Goal: Task Accomplishment & Management: Complete application form

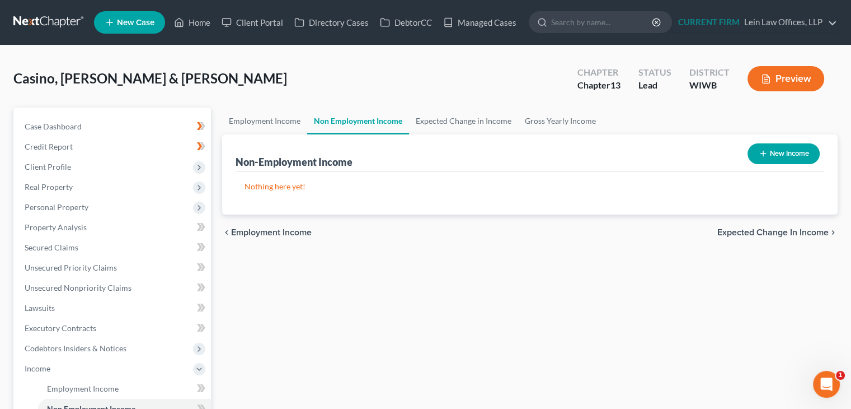
click at [281, 62] on div "Casino, [PERSON_NAME] & [PERSON_NAME] Upgraded Chapter Chapter 13 Status Lead D…" at bounding box center [425, 83] width 825 height 49
click at [76, 162] on span "Client Profile" at bounding box center [113, 167] width 195 height 20
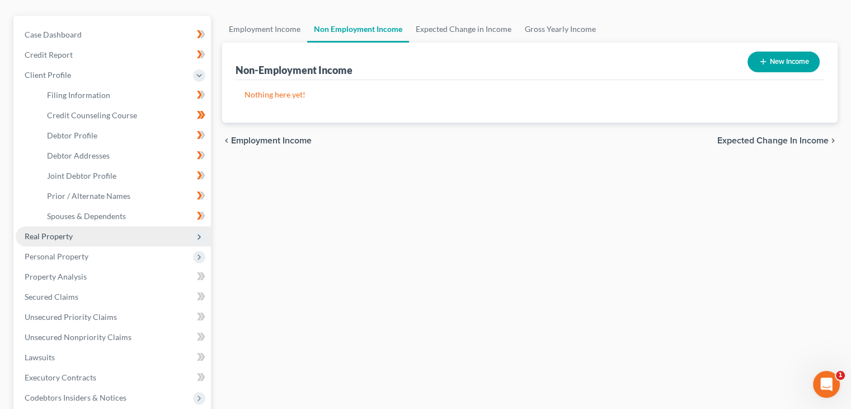
scroll to position [112, 0]
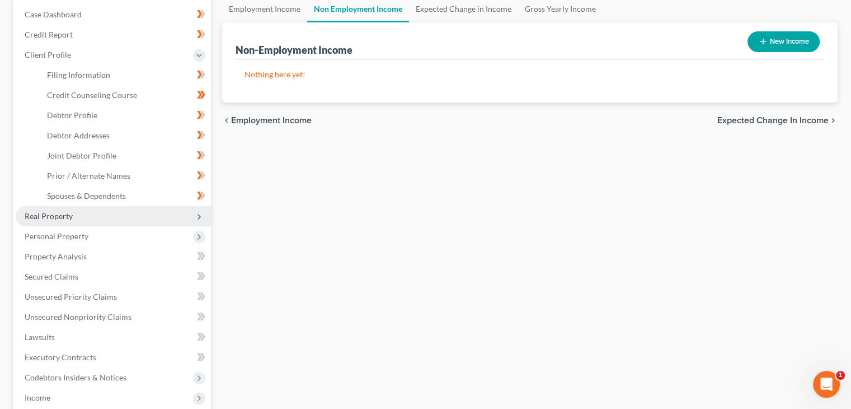
click at [128, 219] on span "Real Property" at bounding box center [113, 216] width 195 height 20
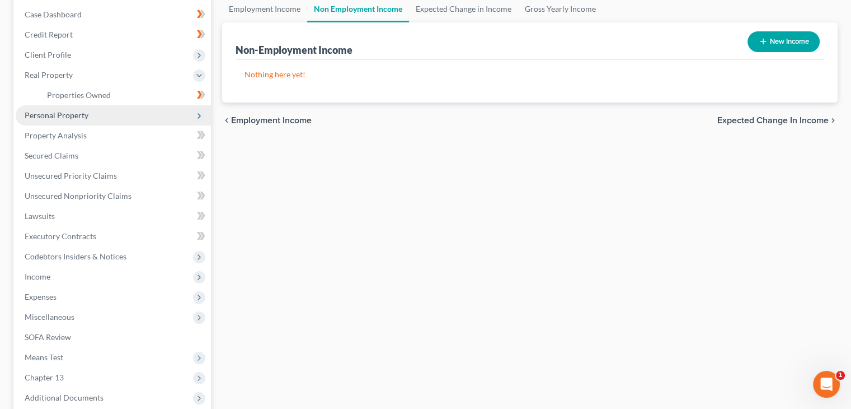
click at [151, 108] on span "Personal Property" at bounding box center [113, 115] width 195 height 20
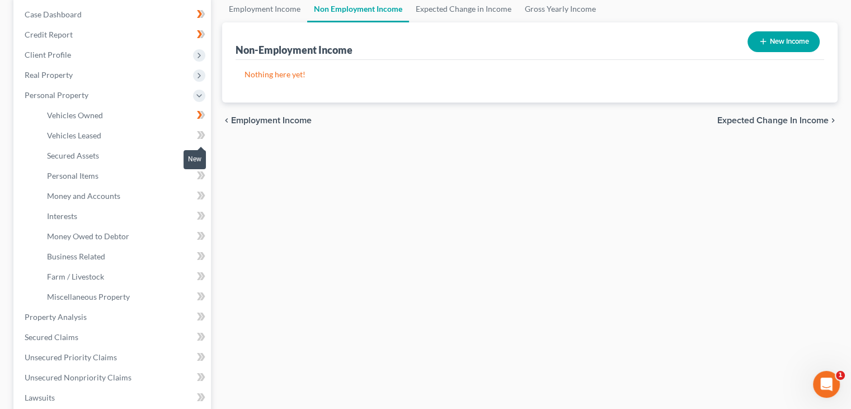
click at [206, 137] on span at bounding box center [201, 136] width 20 height 17
click at [205, 137] on span at bounding box center [201, 136] width 20 height 17
click at [200, 154] on icon at bounding box center [199, 155] width 5 height 8
click at [120, 179] on link "Personal Items" at bounding box center [124, 176] width 173 height 20
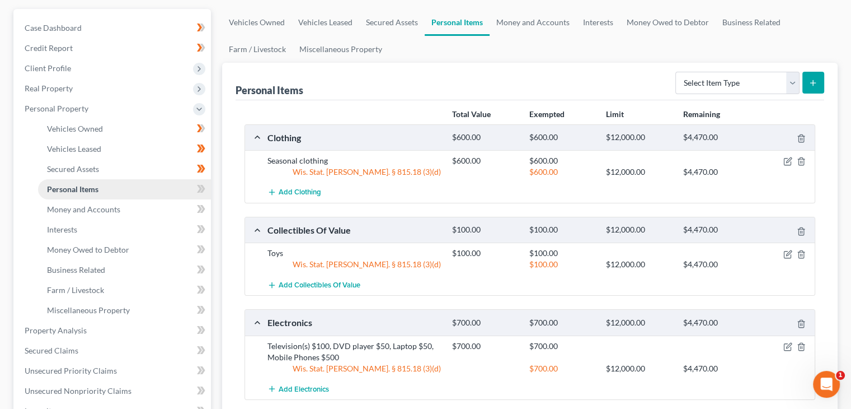
scroll to position [112, 0]
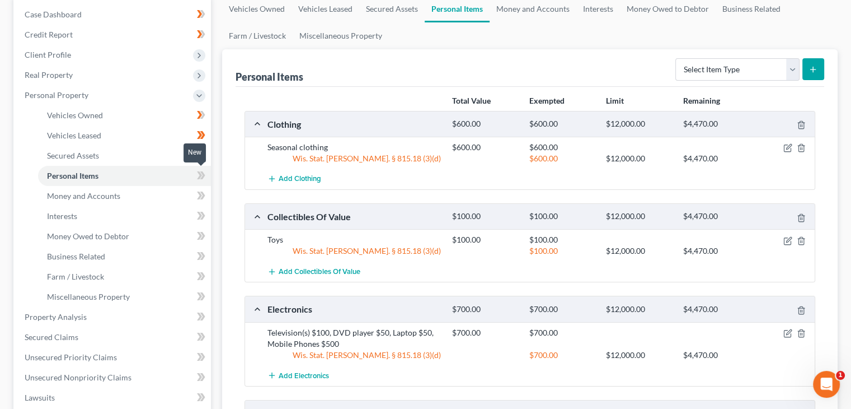
click at [197, 177] on icon at bounding box center [201, 175] width 8 height 14
click at [199, 199] on icon at bounding box center [201, 196] width 8 height 14
click at [202, 213] on icon at bounding box center [201, 216] width 8 height 14
click at [144, 215] on link "Interests" at bounding box center [124, 216] width 173 height 20
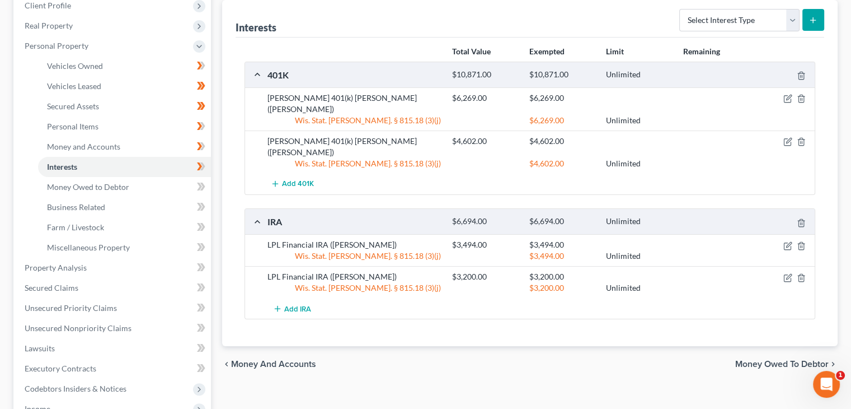
scroll to position [168, 0]
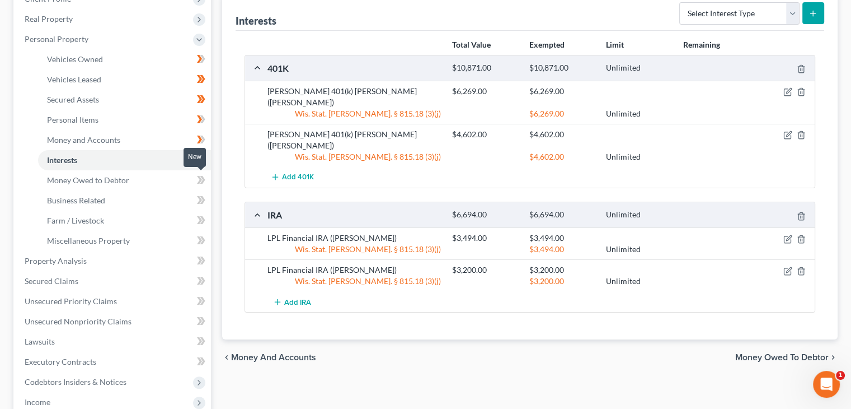
click at [200, 181] on icon at bounding box center [199, 180] width 5 height 8
click at [198, 200] on icon at bounding box center [201, 200] width 8 height 14
click at [202, 216] on icon at bounding box center [202, 220] width 5 height 8
click at [203, 219] on icon at bounding box center [202, 220] width 5 height 8
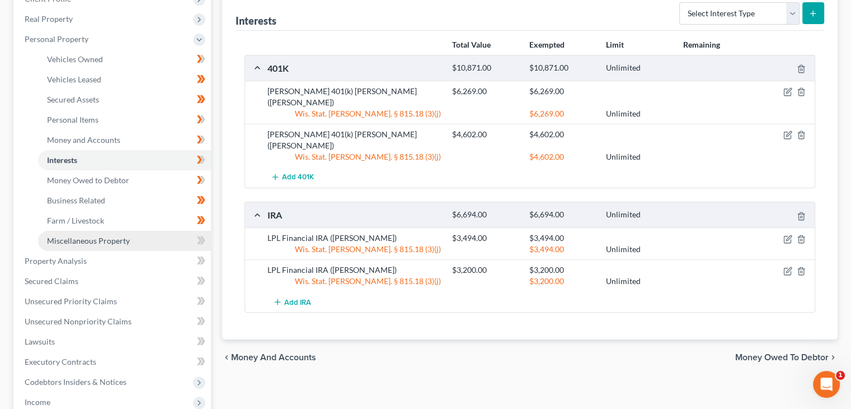
click at [184, 247] on link "Miscellaneous Property" at bounding box center [124, 241] width 173 height 20
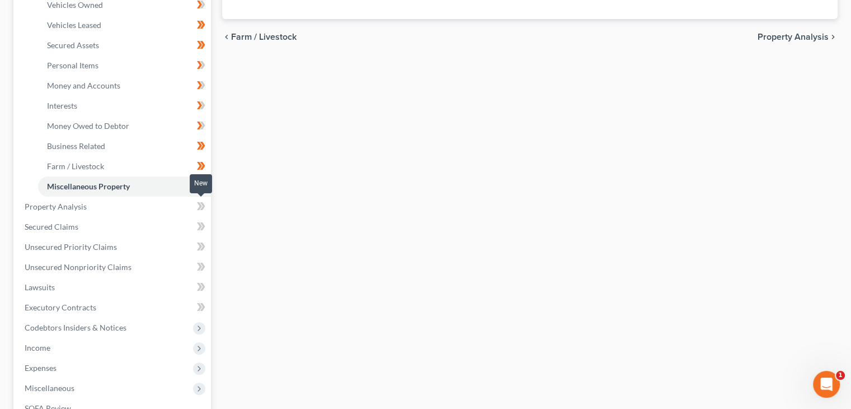
scroll to position [224, 0]
click at [198, 187] on icon at bounding box center [199, 184] width 5 height 8
drag, startPoint x: 205, startPoint y: 186, endPoint x: 188, endPoint y: 189, distance: 16.9
click at [205, 186] on icon at bounding box center [201, 184] width 8 height 14
click at [204, 207] on icon at bounding box center [201, 205] width 8 height 14
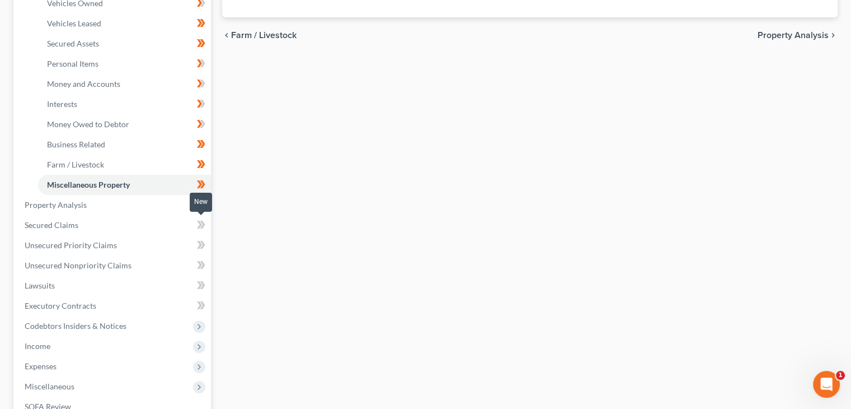
click at [195, 222] on span at bounding box center [201, 226] width 20 height 17
click at [202, 248] on icon at bounding box center [201, 245] width 8 height 14
click at [157, 269] on link "Unsecured Nonpriority Claims" at bounding box center [113, 265] width 195 height 20
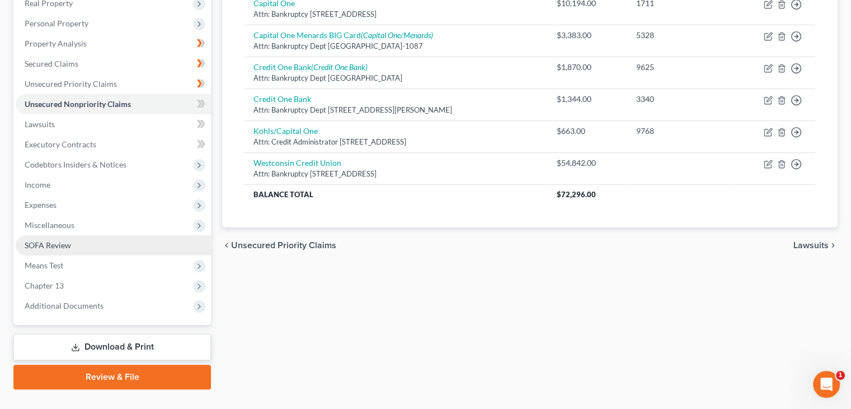
scroll to position [206, 0]
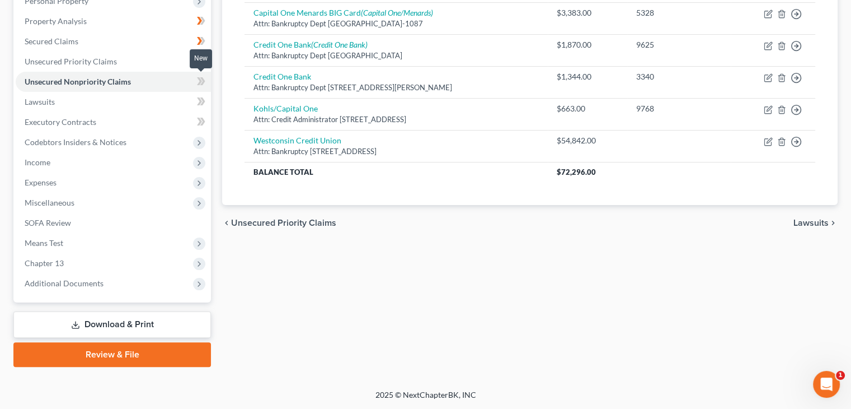
drag, startPoint x: 198, startPoint y: 81, endPoint x: 198, endPoint y: 87, distance: 6.2
click at [198, 81] on icon at bounding box center [201, 81] width 8 height 14
click at [199, 103] on icon at bounding box center [199, 101] width 5 height 8
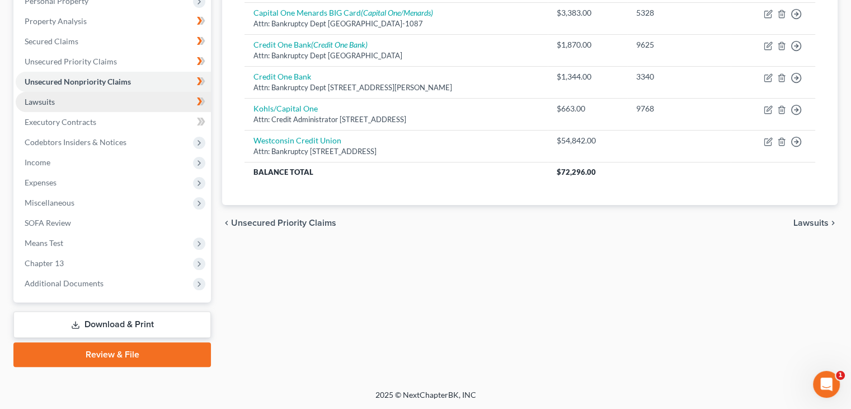
click at [160, 100] on link "Lawsuits" at bounding box center [113, 102] width 195 height 20
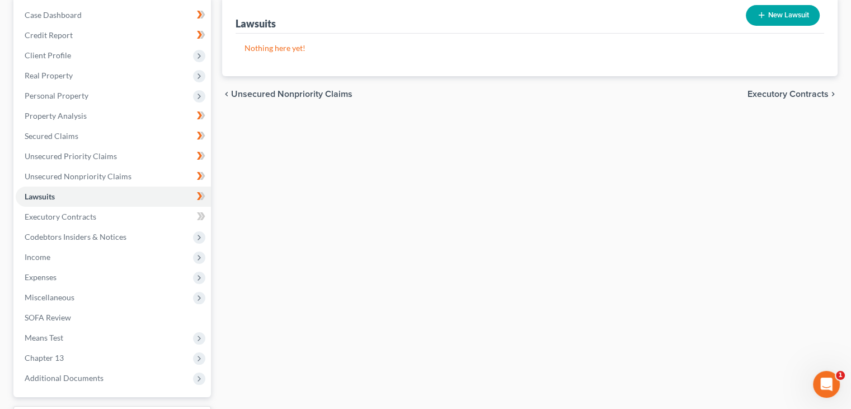
scroll to position [112, 0]
click at [197, 196] on icon at bounding box center [201, 196] width 8 height 14
click at [125, 217] on link "Executory Contracts" at bounding box center [113, 216] width 195 height 20
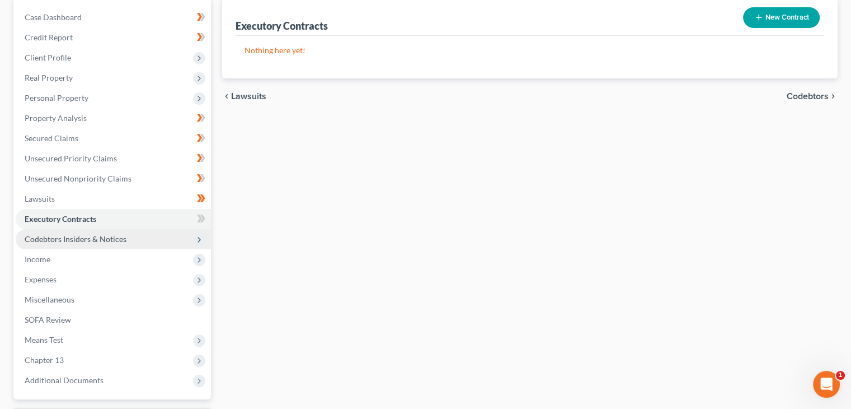
scroll to position [112, 0]
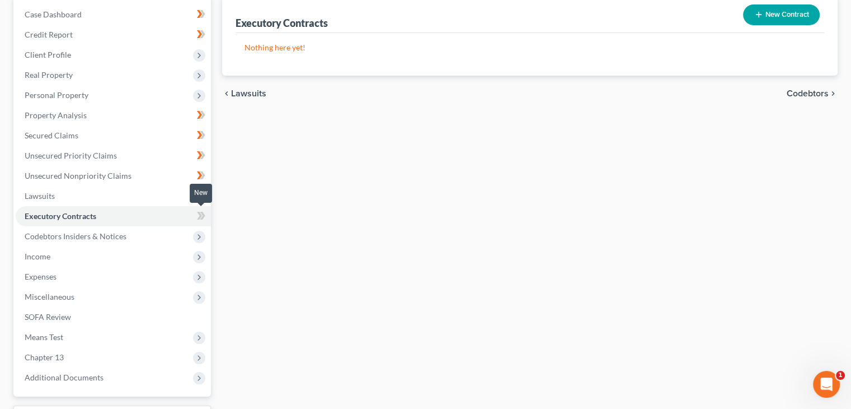
click at [202, 216] on icon at bounding box center [202, 216] width 5 height 8
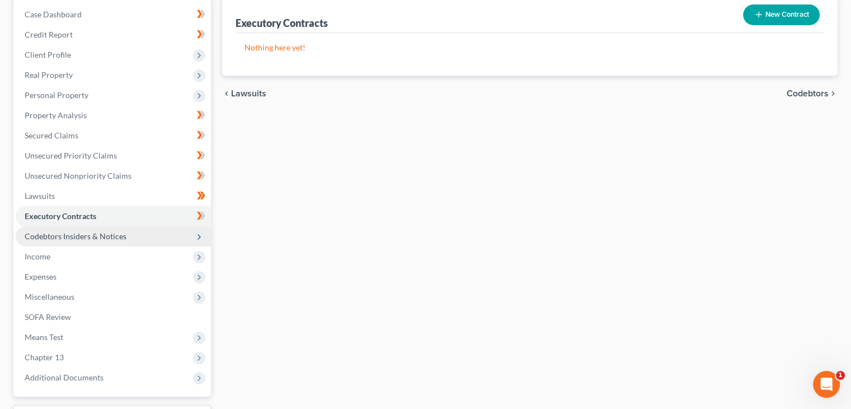
click at [196, 238] on icon at bounding box center [199, 236] width 9 height 9
click at [194, 254] on span at bounding box center [201, 257] width 20 height 17
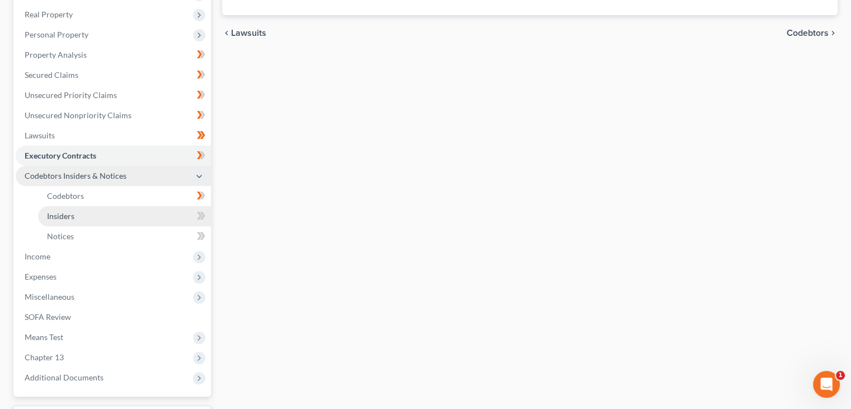
scroll to position [224, 0]
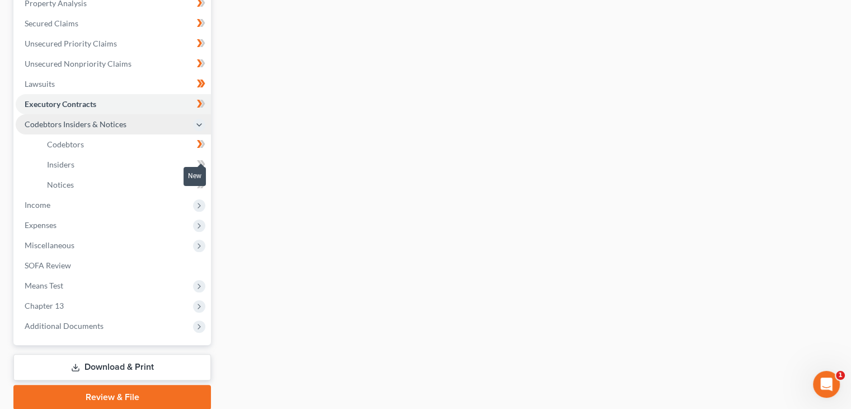
click at [199, 162] on icon at bounding box center [201, 164] width 8 height 14
click at [200, 162] on icon at bounding box center [199, 164] width 5 height 8
click at [205, 186] on icon at bounding box center [201, 184] width 8 height 14
click at [193, 207] on span "Income" at bounding box center [113, 205] width 195 height 20
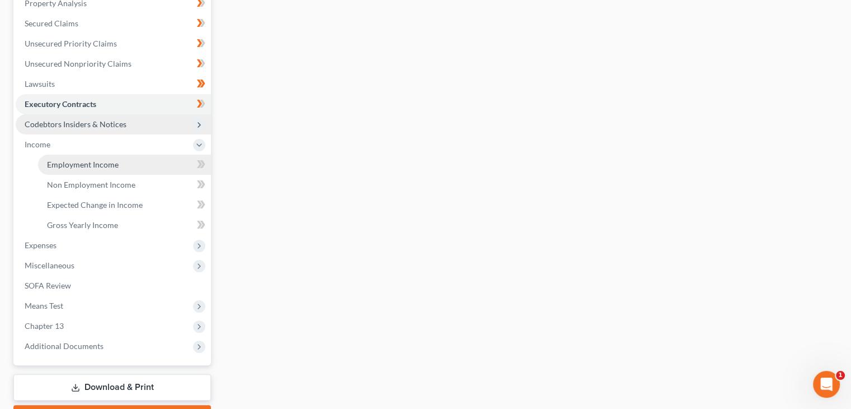
click at [164, 173] on link "Employment Income" at bounding box center [124, 164] width 173 height 20
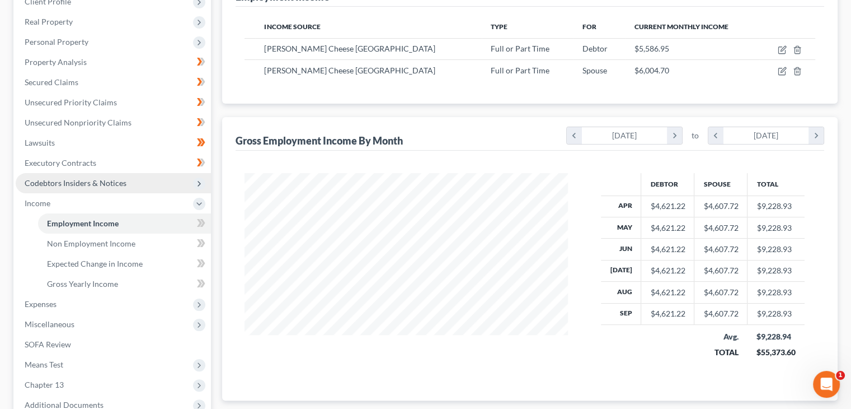
scroll to position [224, 0]
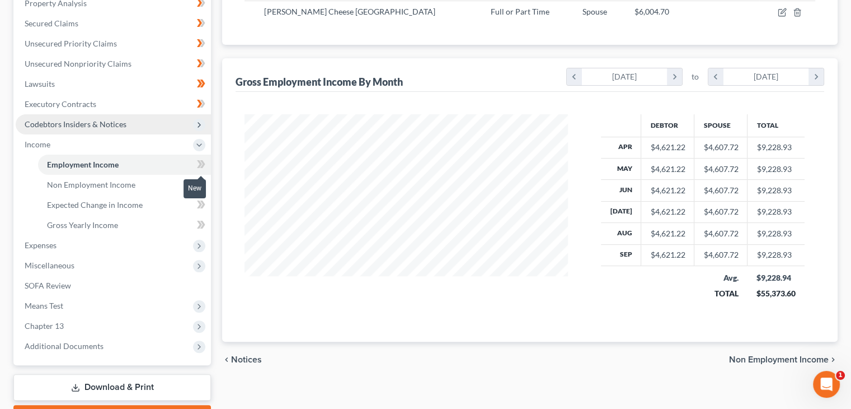
click at [197, 171] on span at bounding box center [201, 165] width 20 height 17
click at [199, 181] on icon at bounding box center [199, 184] width 5 height 8
click at [190, 182] on link "Non Employment Income" at bounding box center [124, 185] width 173 height 20
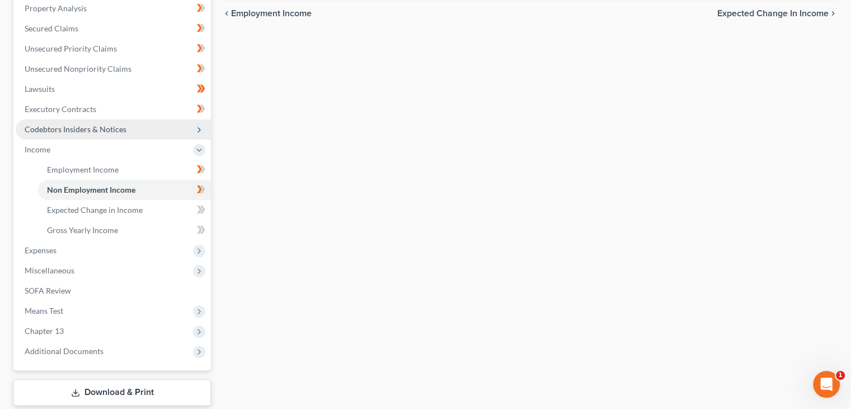
scroll to position [224, 0]
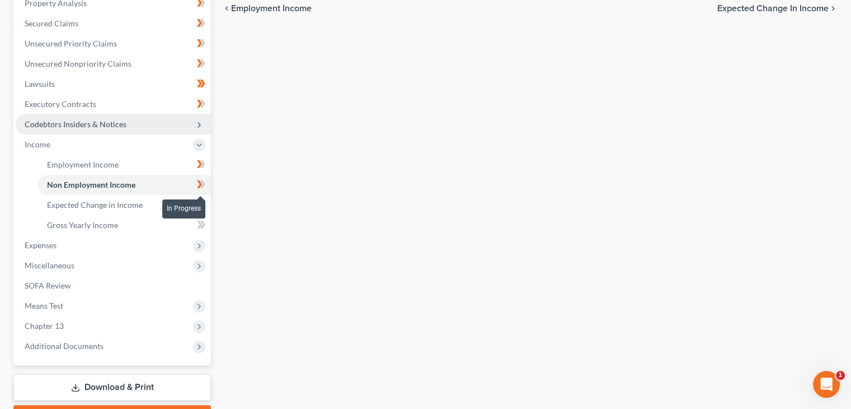
click at [205, 188] on span at bounding box center [201, 185] width 20 height 17
click at [202, 203] on icon at bounding box center [201, 205] width 8 height 14
click at [200, 208] on icon at bounding box center [201, 205] width 8 height 14
click at [205, 224] on span at bounding box center [201, 226] width 20 height 17
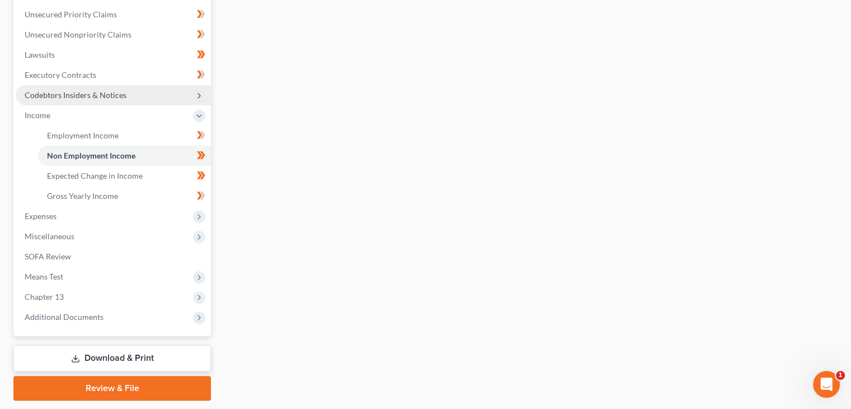
scroll to position [280, 0]
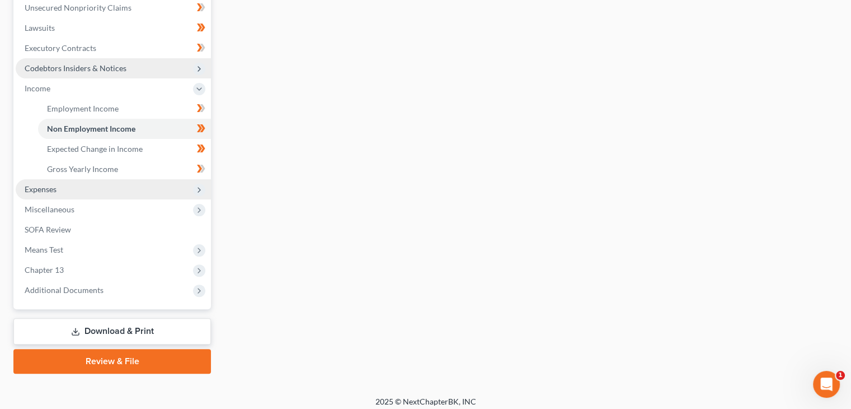
click at [182, 193] on span "Expenses" at bounding box center [113, 189] width 195 height 20
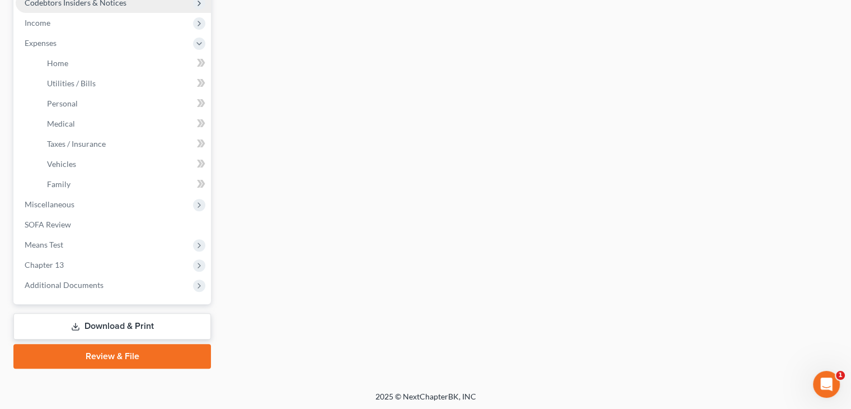
scroll to position [347, 0]
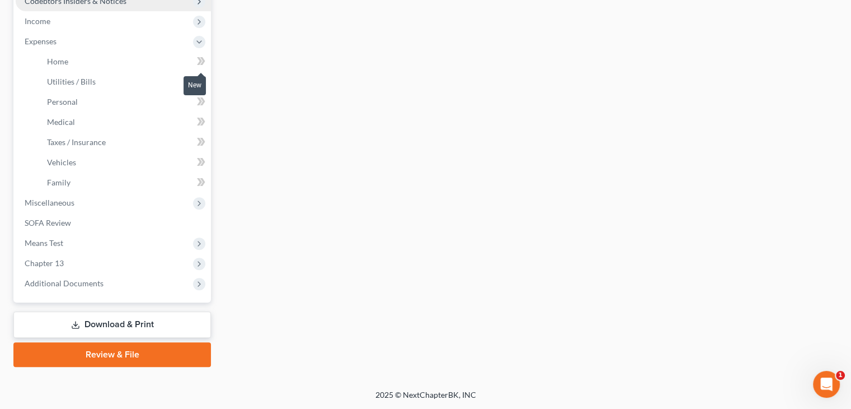
click at [198, 61] on icon at bounding box center [201, 61] width 8 height 14
click at [203, 83] on icon at bounding box center [202, 81] width 5 height 8
drag, startPoint x: 202, startPoint y: 103, endPoint x: 203, endPoint y: 110, distance: 7.5
click at [202, 104] on icon at bounding box center [202, 101] width 5 height 8
click at [199, 122] on icon at bounding box center [199, 122] width 5 height 8
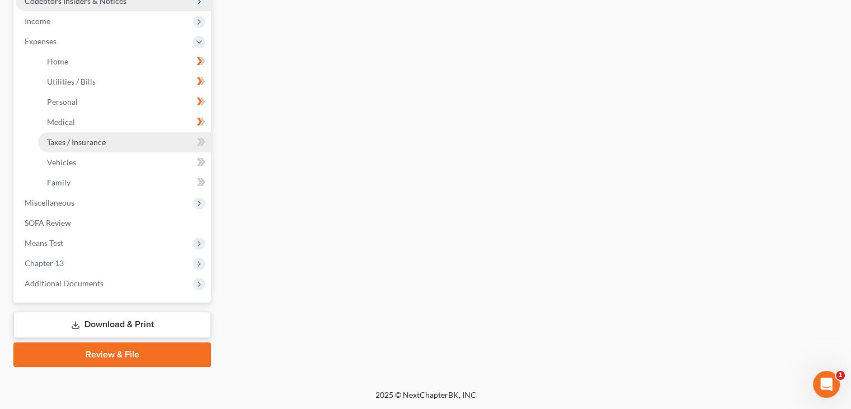
click at [189, 139] on link "Taxes / Insurance" at bounding box center [124, 142] width 173 height 20
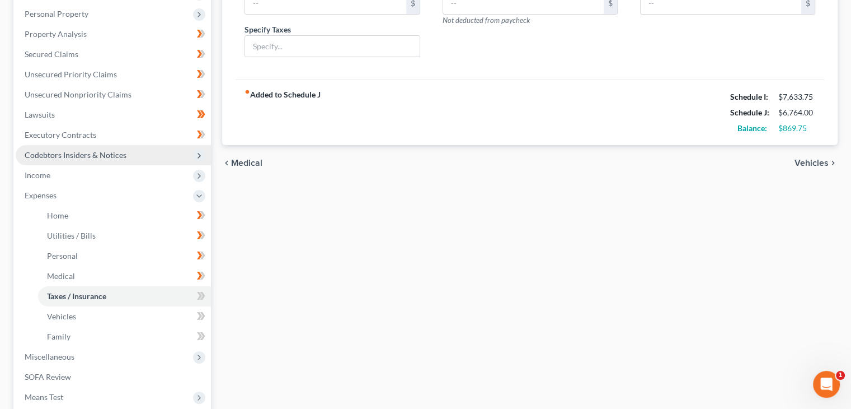
scroll to position [224, 0]
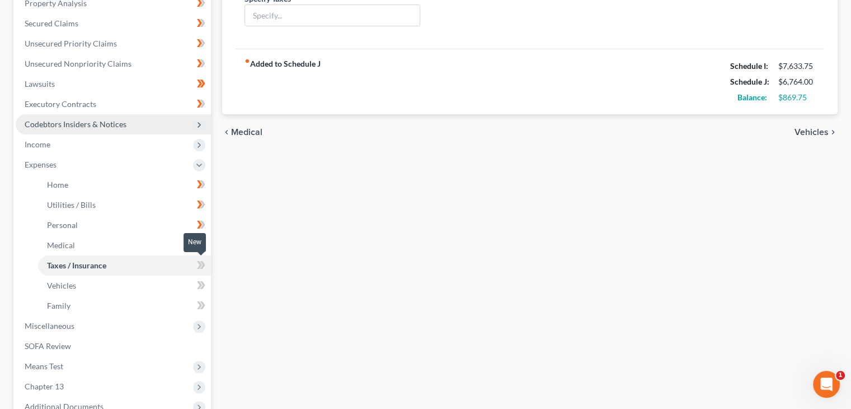
click at [202, 265] on icon at bounding box center [199, 265] width 5 height 8
click at [202, 267] on icon at bounding box center [201, 265] width 8 height 14
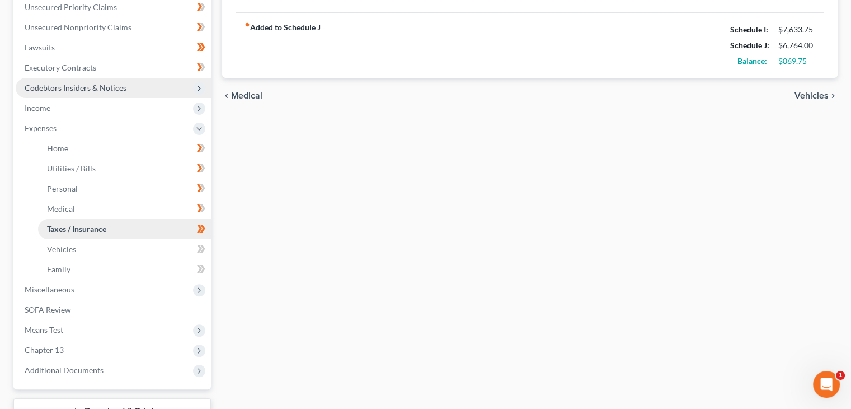
scroll to position [280, 0]
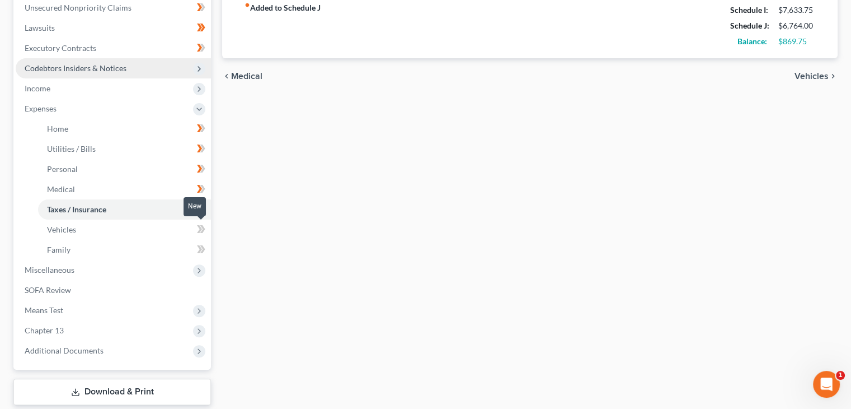
click at [200, 231] on icon at bounding box center [201, 229] width 8 height 14
click at [197, 247] on icon at bounding box center [201, 249] width 8 height 14
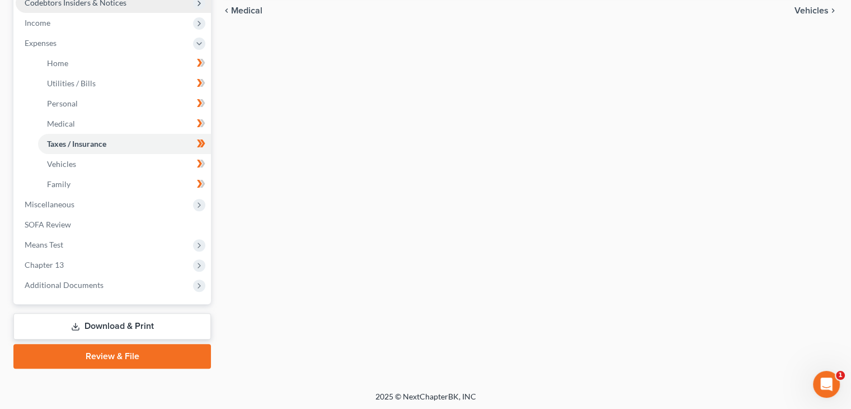
scroll to position [347, 0]
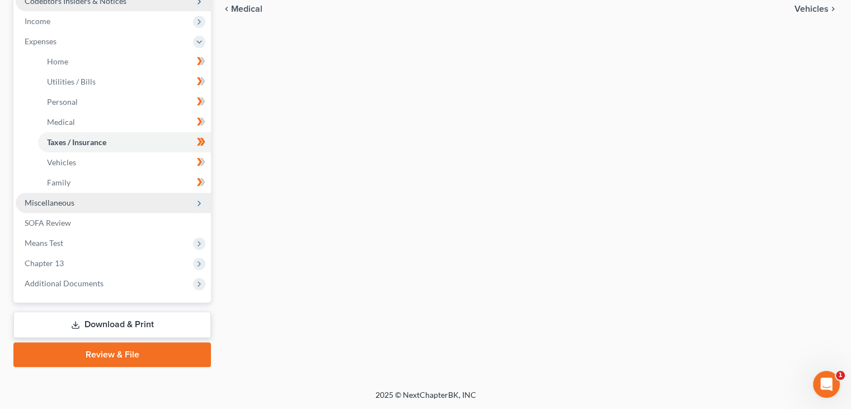
click at [190, 204] on span "Miscellaneous" at bounding box center [113, 203] width 195 height 20
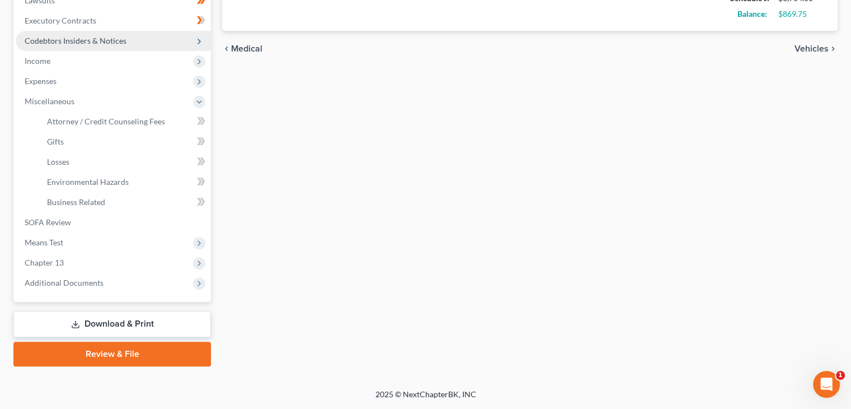
scroll to position [307, 0]
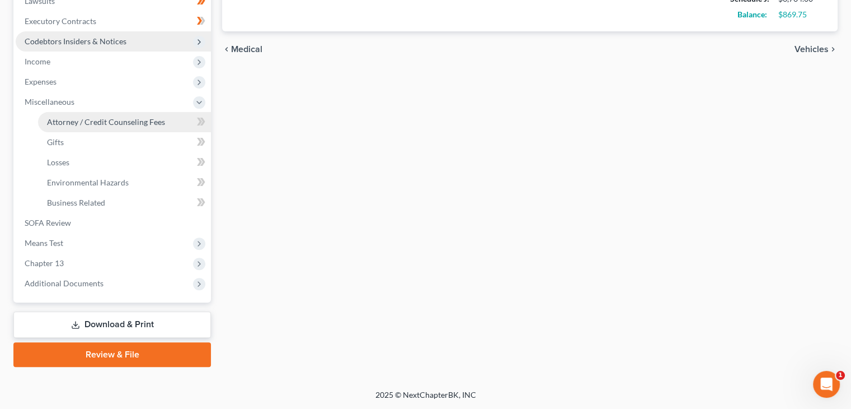
click at [169, 121] on link "Attorney / Credit Counseling Fees" at bounding box center [124, 122] width 173 height 20
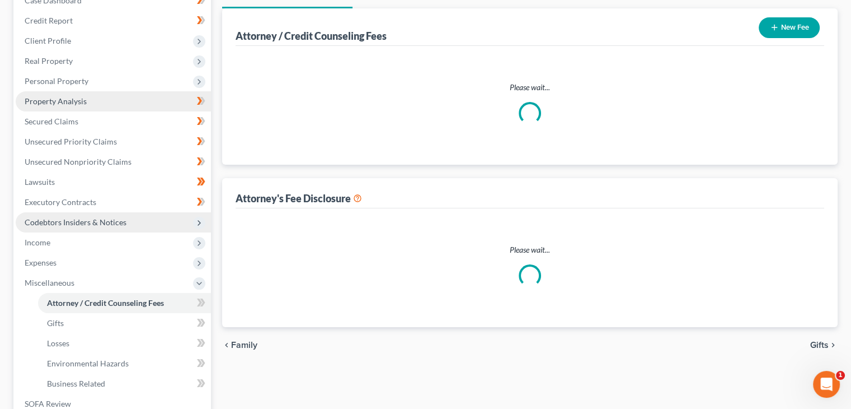
select select "1"
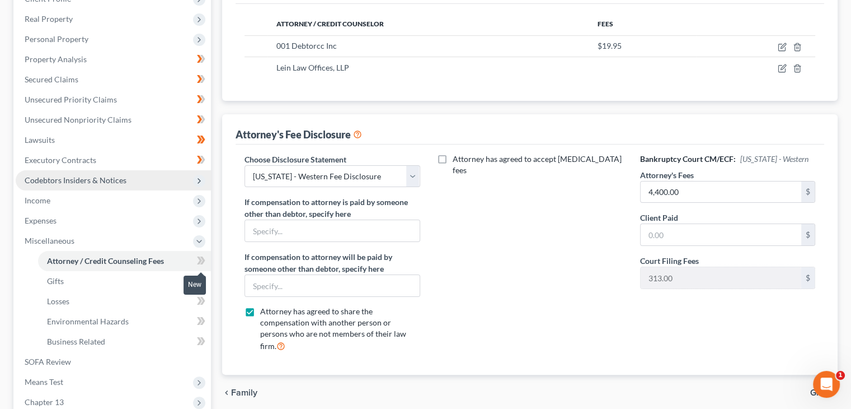
click at [197, 265] on icon at bounding box center [201, 261] width 8 height 14
click at [202, 279] on icon at bounding box center [201, 281] width 8 height 14
click at [200, 280] on icon at bounding box center [199, 281] width 5 height 8
click at [200, 305] on icon at bounding box center [201, 301] width 8 height 14
click at [203, 301] on icon at bounding box center [202, 301] width 5 height 8
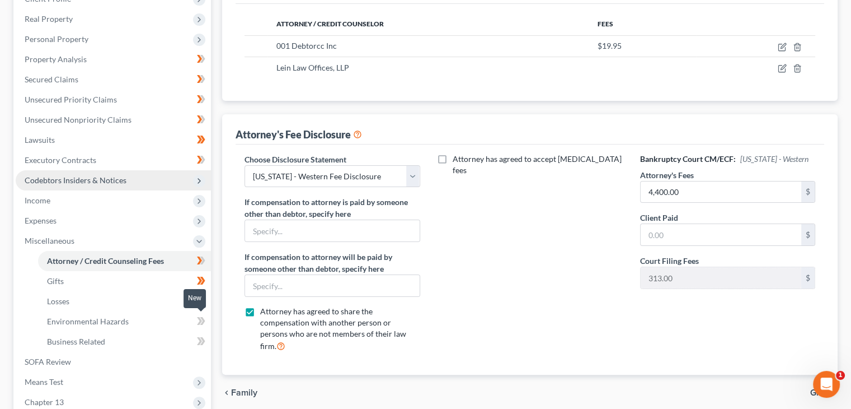
click at [202, 317] on icon at bounding box center [202, 321] width 5 height 8
click at [199, 320] on icon at bounding box center [201, 321] width 8 height 14
click at [204, 340] on icon at bounding box center [202, 341] width 5 height 8
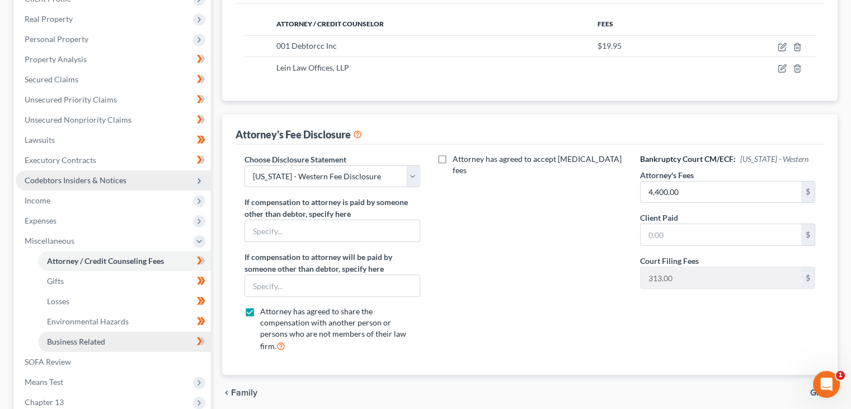
click at [189, 341] on link "Business Related" at bounding box center [124, 341] width 173 height 20
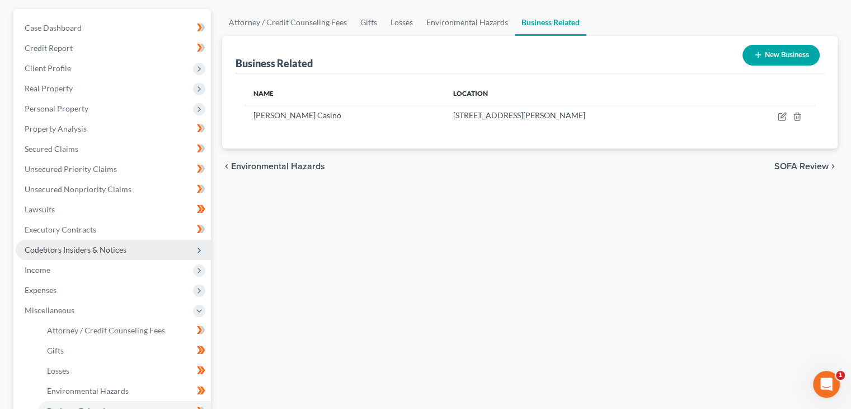
scroll to position [112, 0]
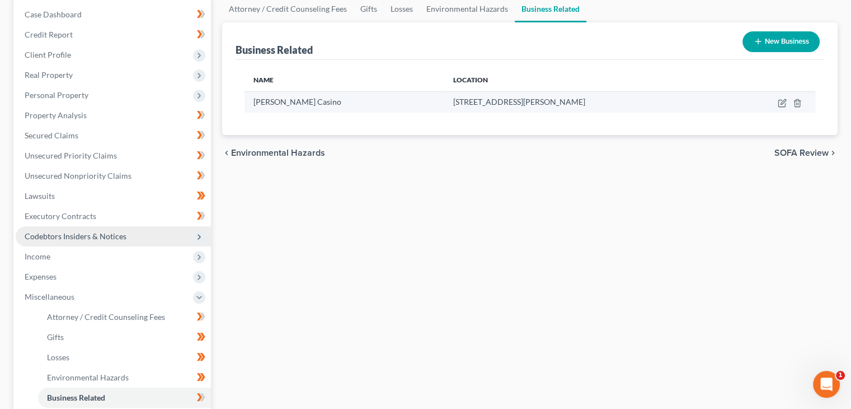
click at [308, 107] on td "[PERSON_NAME] Casino" at bounding box center [345, 101] width 200 height 21
click at [783, 99] on icon "button" at bounding box center [782, 103] width 9 height 9
select select "sole_proprietor"
select select "52"
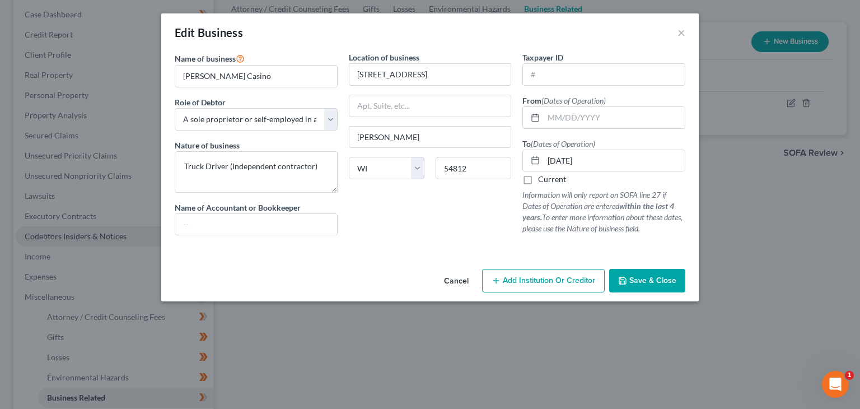
click at [655, 285] on button "Save & Close" at bounding box center [647, 281] width 76 height 24
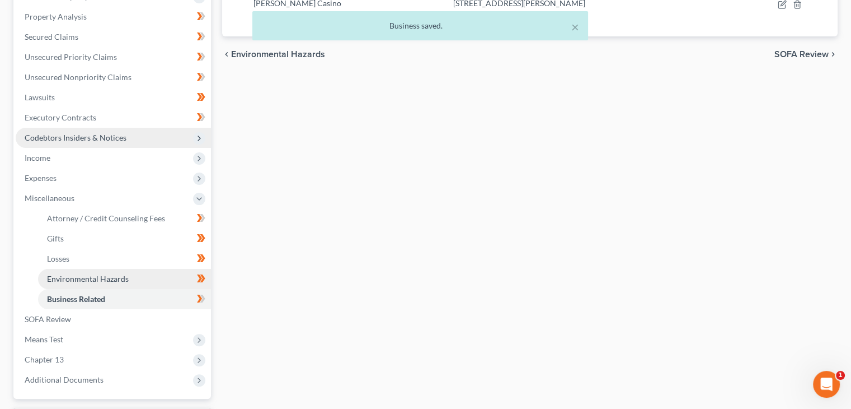
scroll to position [224, 0]
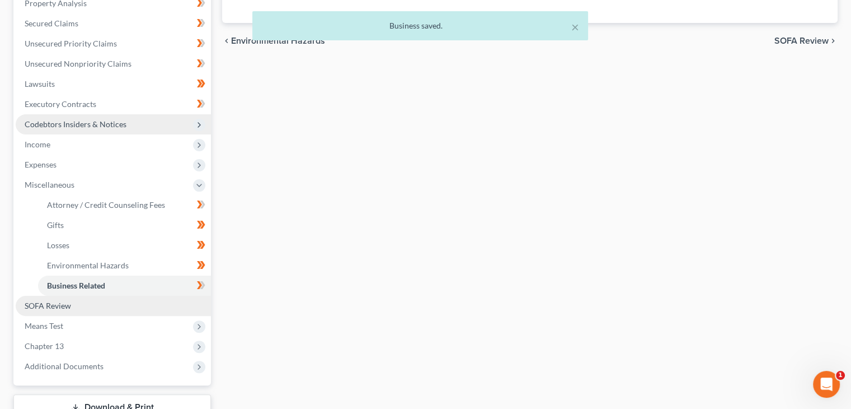
click at [92, 301] on link "SOFA Review" at bounding box center [113, 306] width 195 height 20
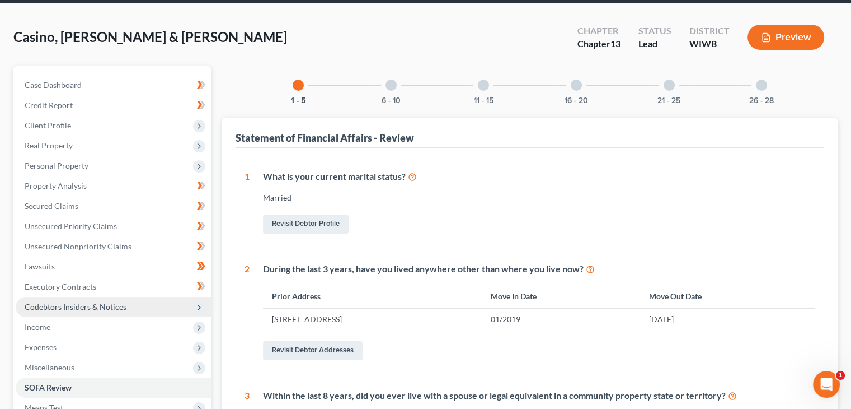
scroll to position [40, 0]
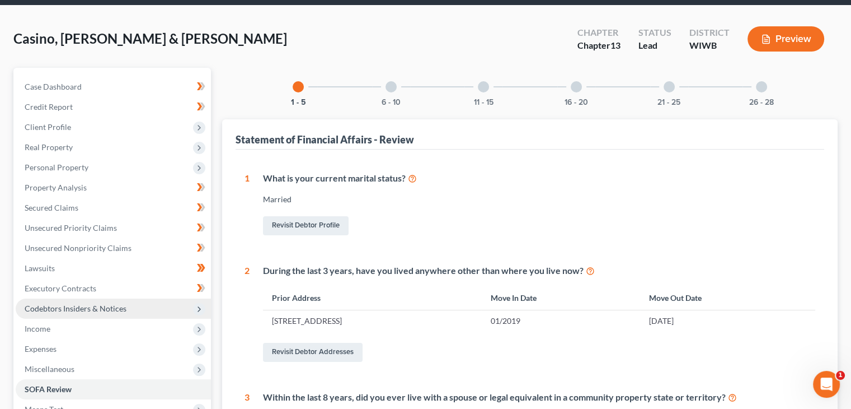
click at [395, 92] on div "6 - 10" at bounding box center [391, 87] width 38 height 38
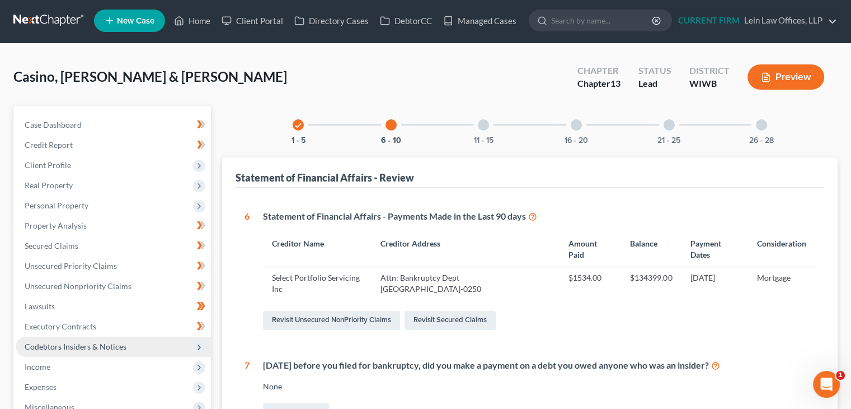
scroll to position [0, 0]
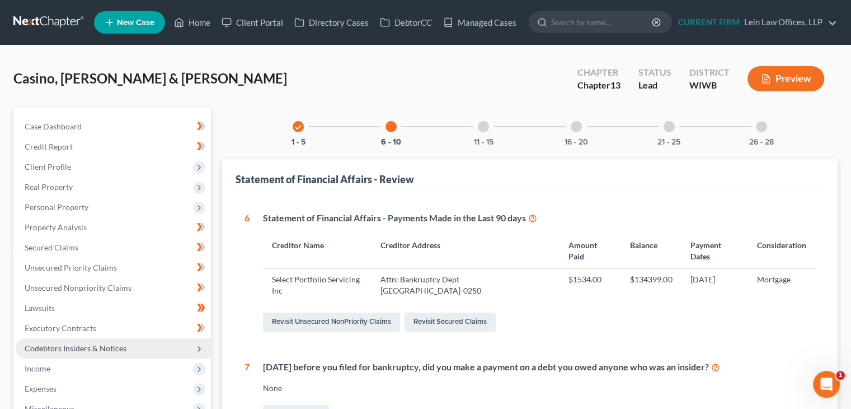
click at [481, 130] on div at bounding box center [483, 126] width 11 height 11
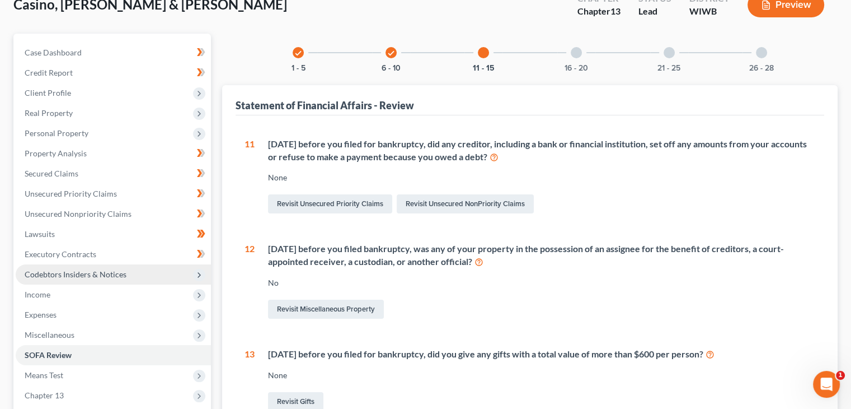
scroll to position [56, 0]
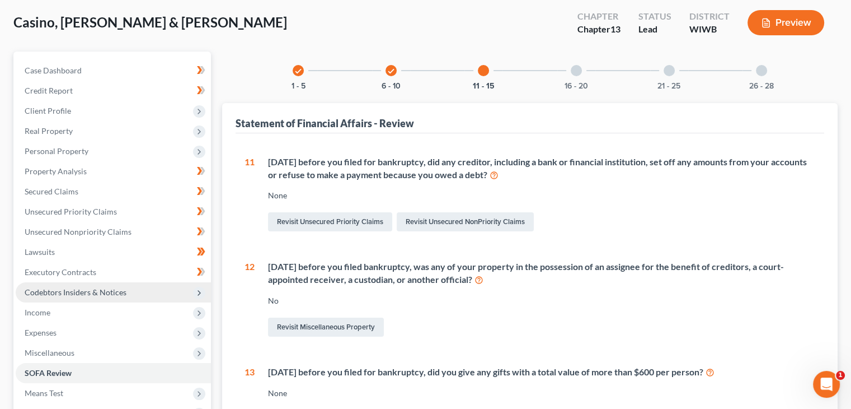
click at [574, 67] on div at bounding box center [576, 70] width 11 height 11
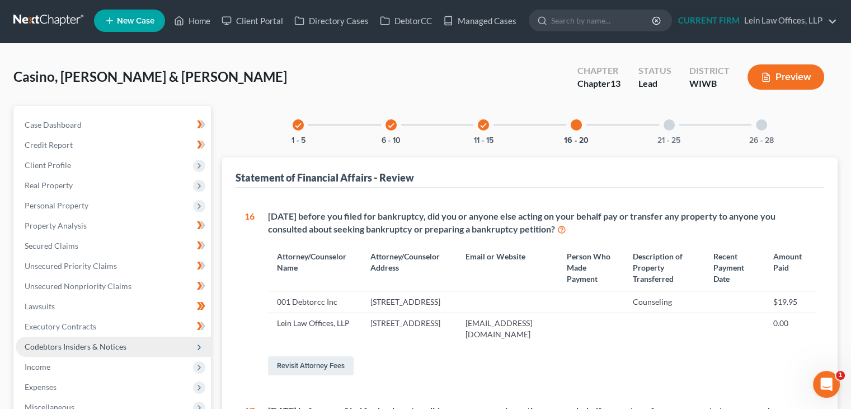
scroll to position [0, 0]
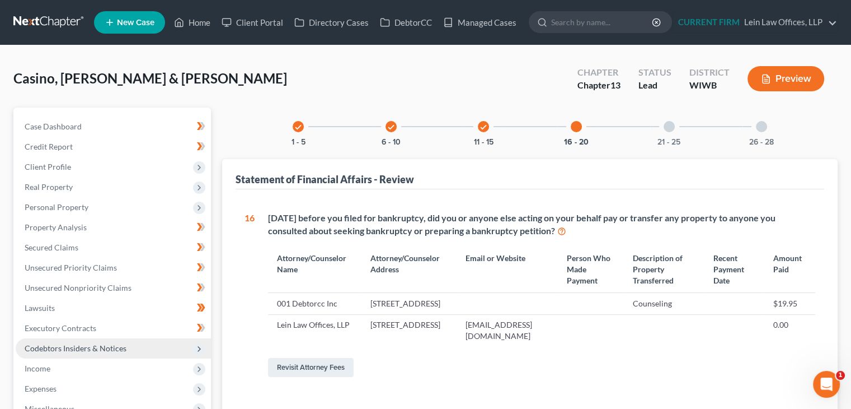
click at [682, 124] on div "21 - 25" at bounding box center [669, 126] width 38 height 38
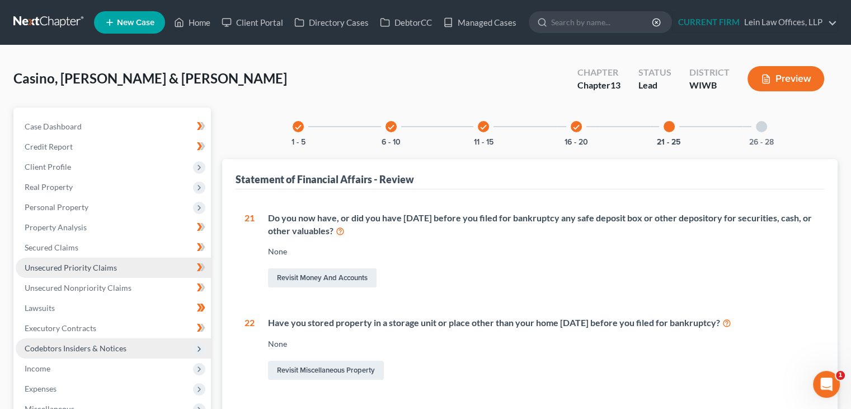
click at [73, 268] on span "Unsecured Priority Claims" at bounding box center [71, 268] width 92 height 10
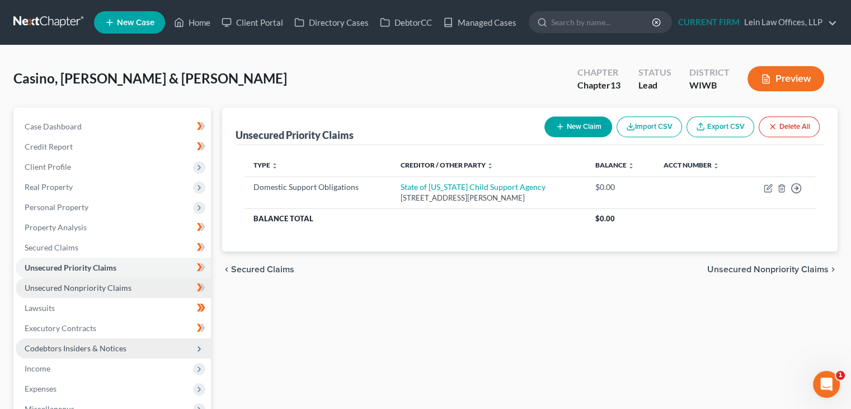
click at [73, 287] on span "Unsecured Nonpriority Claims" at bounding box center [78, 288] width 107 height 10
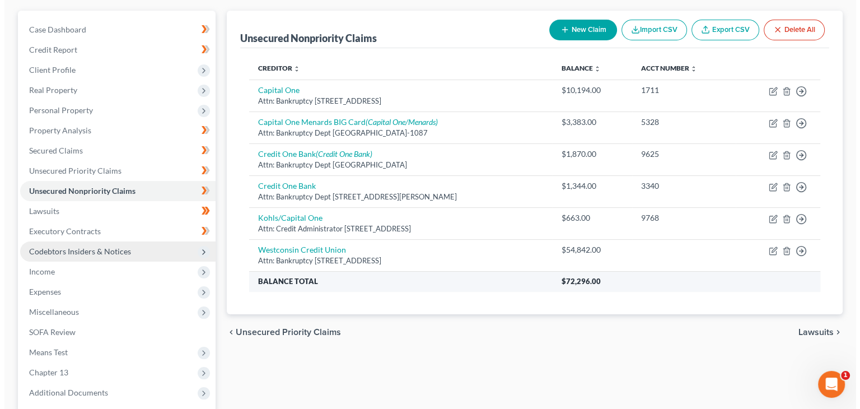
scroll to position [112, 0]
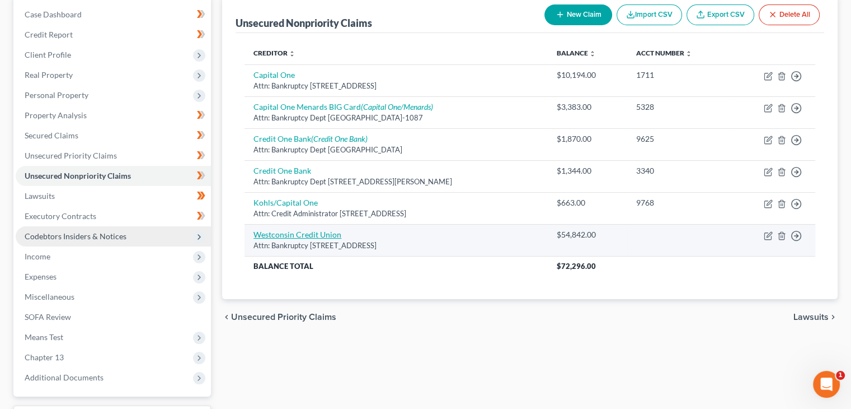
click at [319, 233] on link "Westconsin Credit Union" at bounding box center [298, 235] width 88 height 10
select select "52"
select select "4"
select select "2"
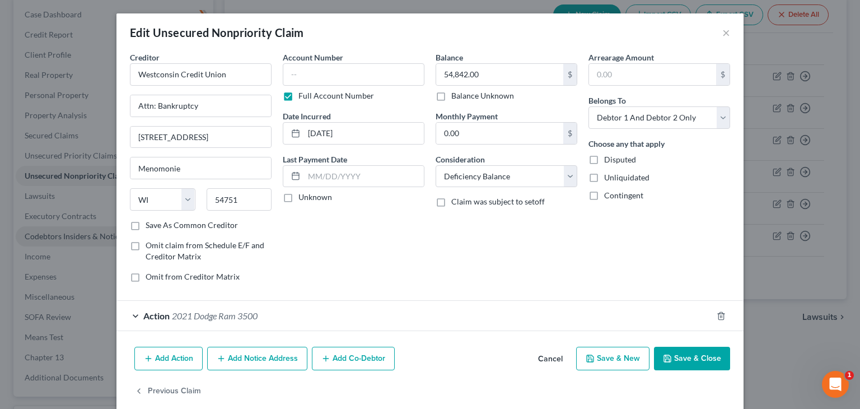
click at [246, 310] on span "2021 Dodge Ram 3500" at bounding box center [215, 315] width 86 height 11
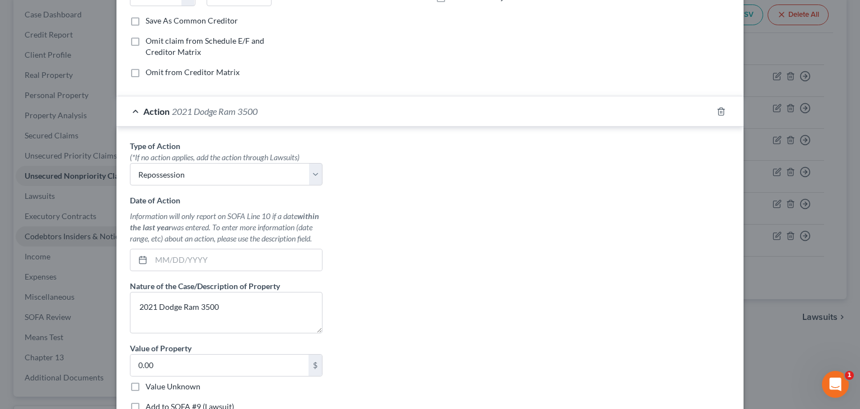
scroll to position [224, 0]
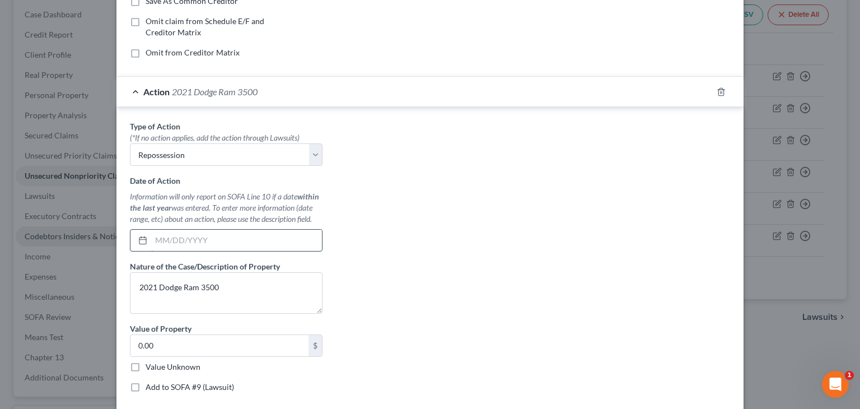
click at [271, 238] on input "text" at bounding box center [236, 240] width 171 height 21
type input "[DATE]"
click at [493, 235] on div "Type of Action * (*If no action applies, add the action through Lawsuits) Selec…" at bounding box center [429, 260] width 611 height 280
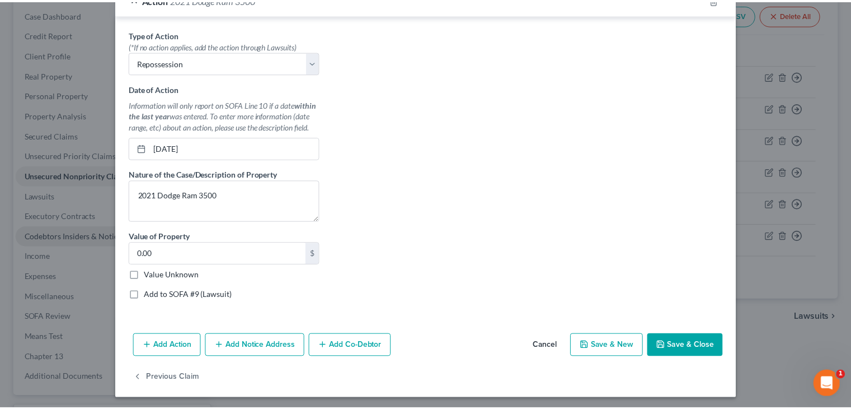
scroll to position [317, 0]
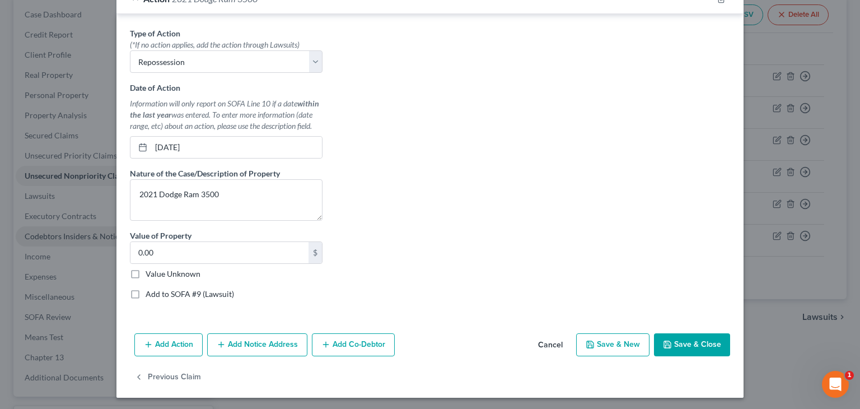
click at [697, 343] on button "Save & Close" at bounding box center [692, 345] width 76 height 24
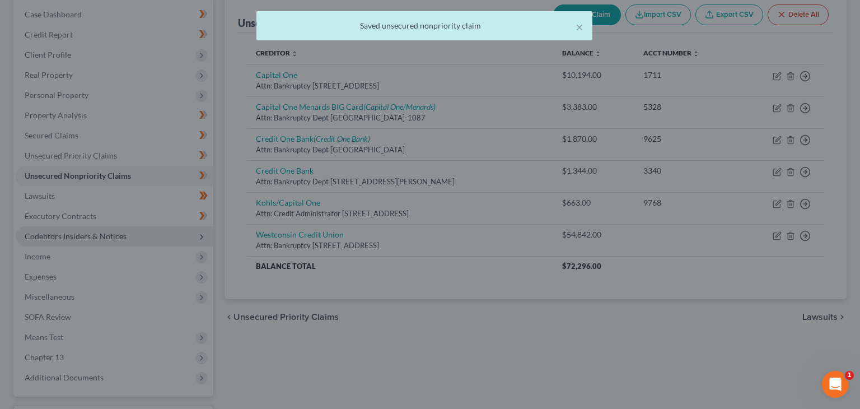
type input "0"
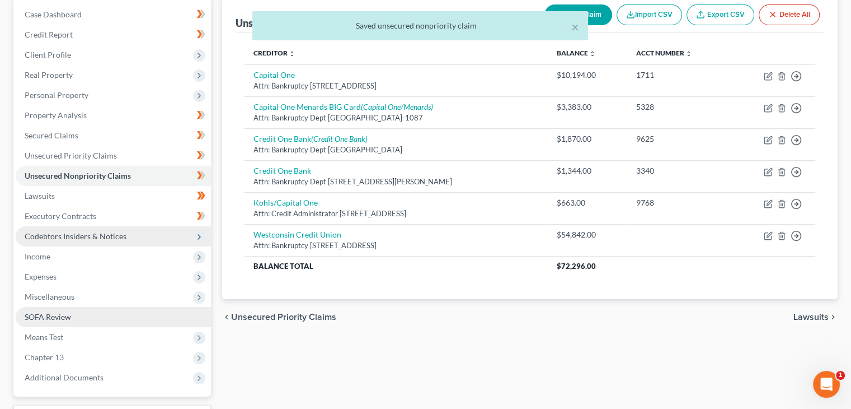
click at [65, 314] on span "SOFA Review" at bounding box center [48, 317] width 46 height 10
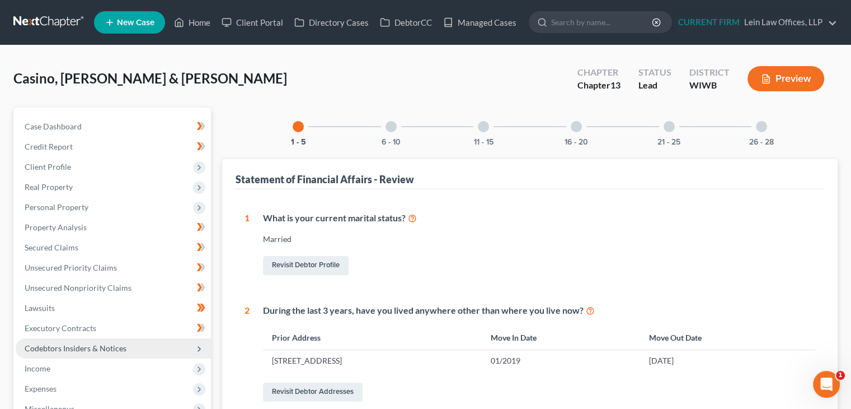
click at [387, 124] on div at bounding box center [391, 126] width 11 height 11
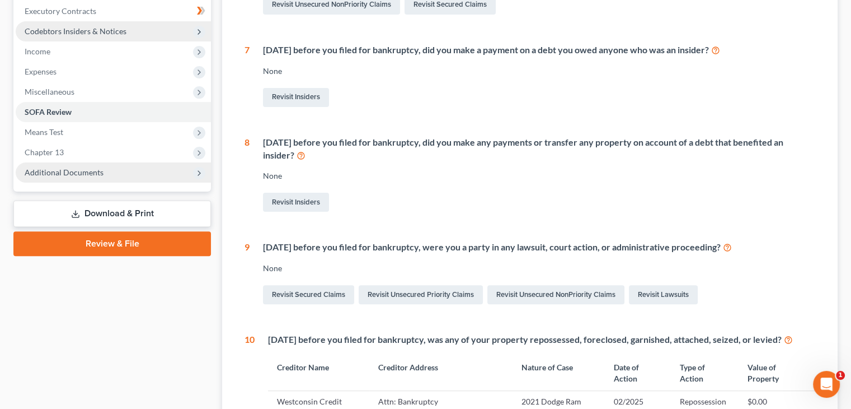
scroll to position [313, 0]
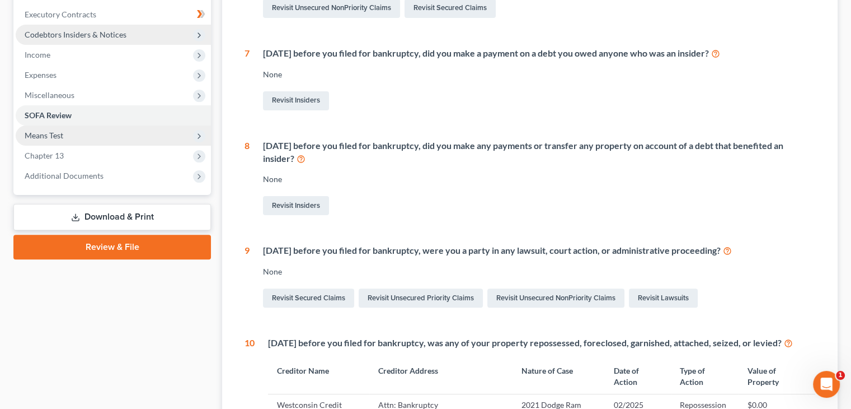
click at [94, 131] on span "Means Test" at bounding box center [113, 135] width 195 height 20
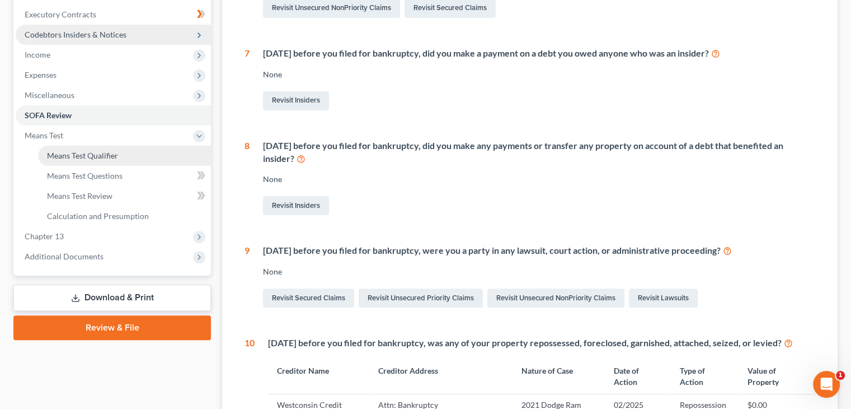
click at [101, 155] on span "Means Test Qualifier" at bounding box center [82, 156] width 71 height 10
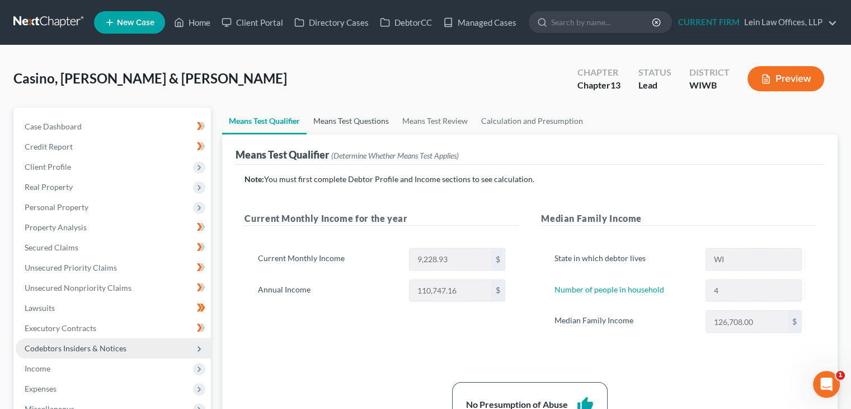
click at [372, 121] on link "Means Test Questions" at bounding box center [351, 120] width 89 height 27
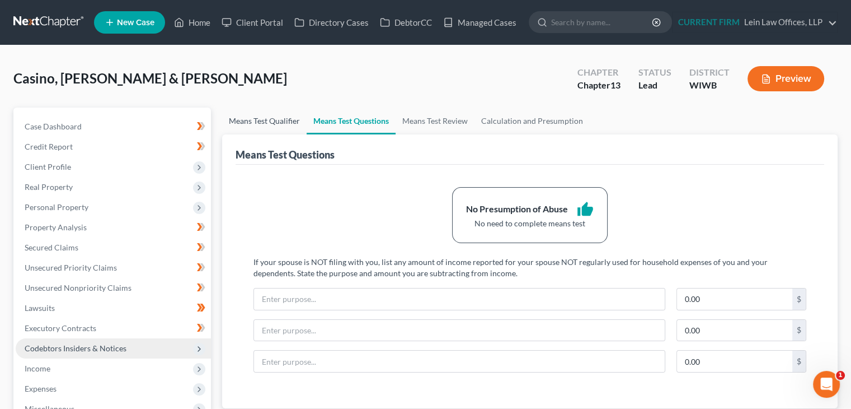
click at [276, 119] on link "Means Test Qualifier" at bounding box center [264, 120] width 85 height 27
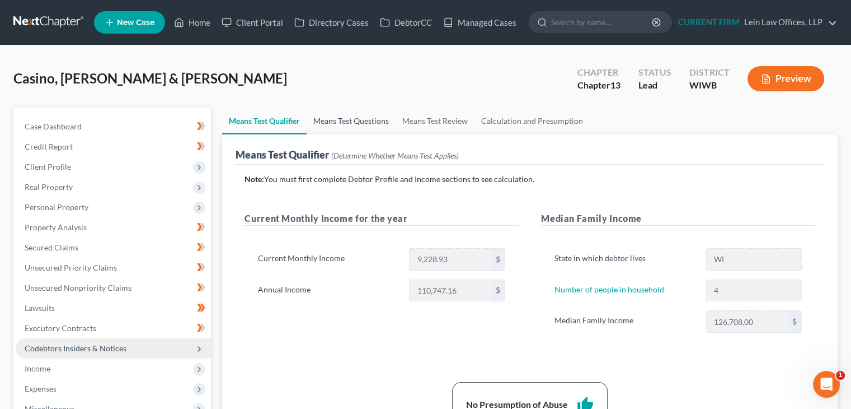
click at [353, 120] on link "Means Test Questions" at bounding box center [351, 120] width 89 height 27
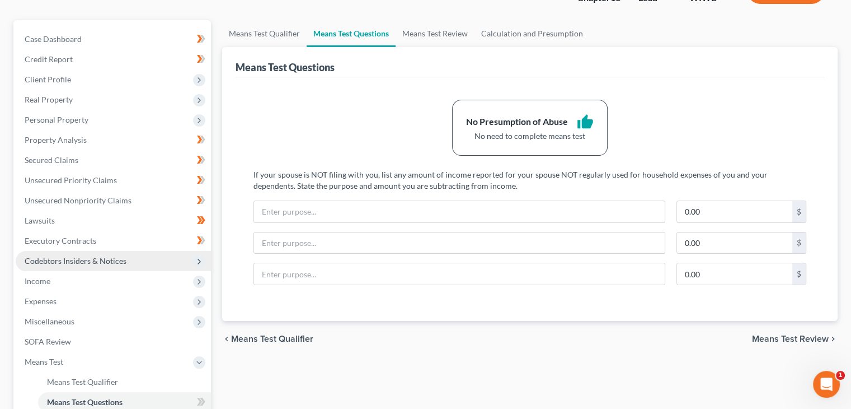
scroll to position [56, 0]
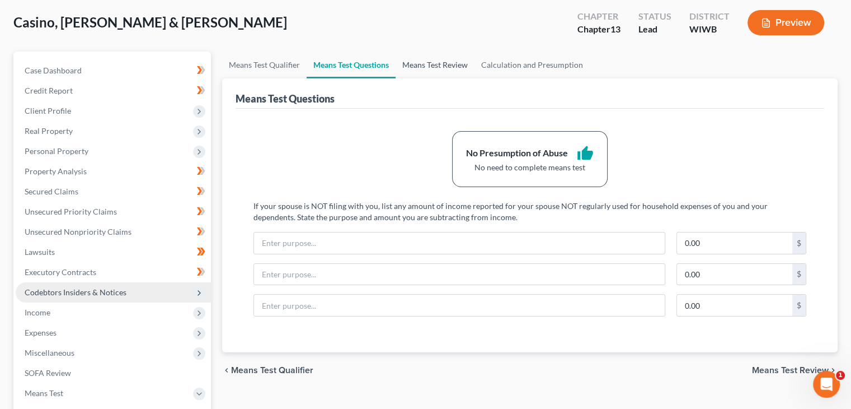
click at [430, 64] on link "Means Test Review" at bounding box center [435, 64] width 79 height 27
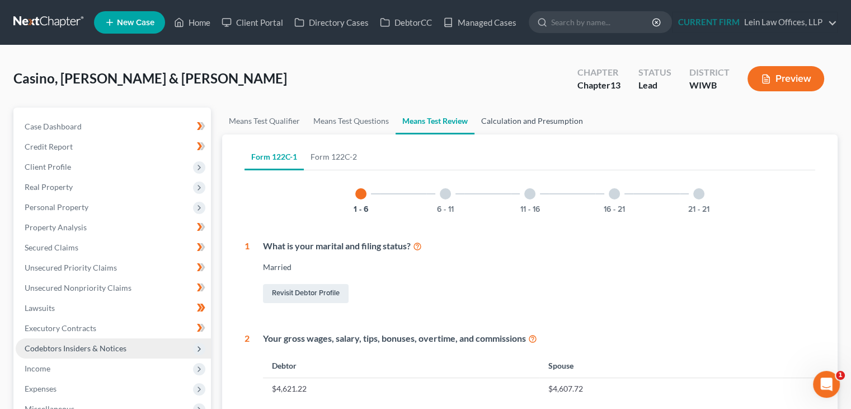
click at [525, 127] on link "Calculation and Presumption" at bounding box center [532, 120] width 115 height 27
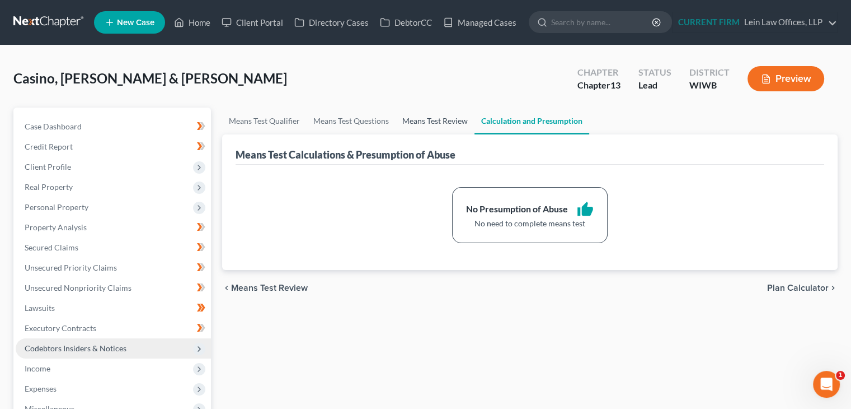
click at [458, 121] on link "Means Test Review" at bounding box center [435, 120] width 79 height 27
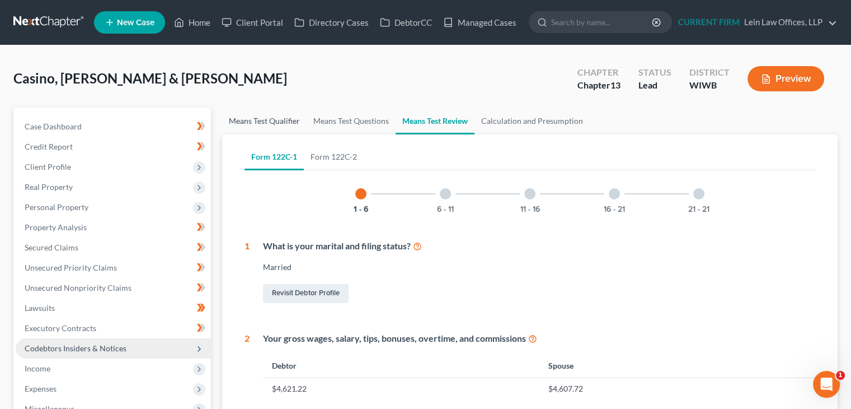
click at [269, 122] on link "Means Test Qualifier" at bounding box center [264, 120] width 85 height 27
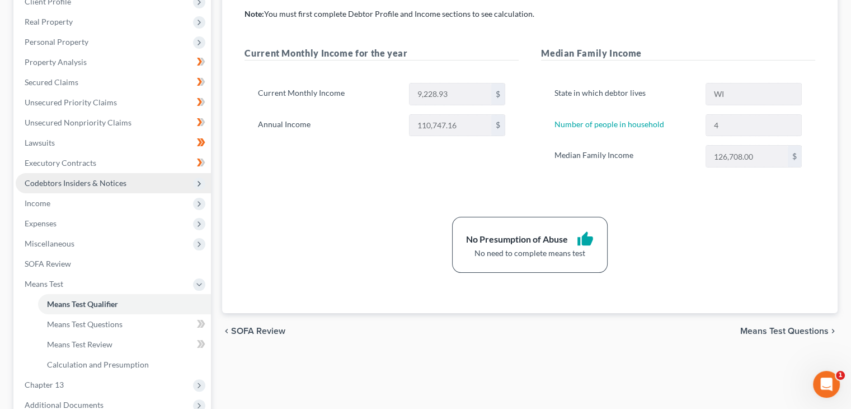
scroll to position [168, 0]
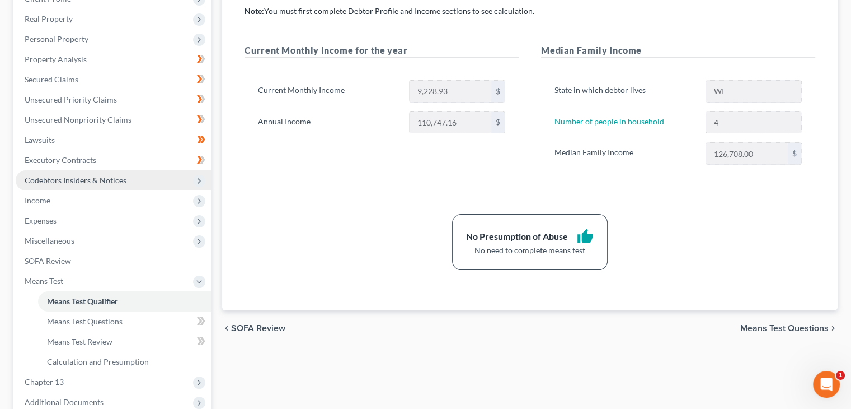
click at [784, 329] on span "Means Test Questions" at bounding box center [785, 328] width 88 height 9
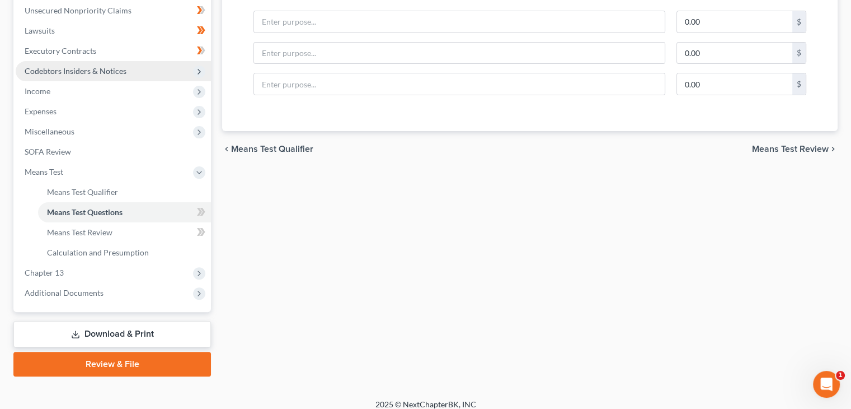
scroll to position [280, 0]
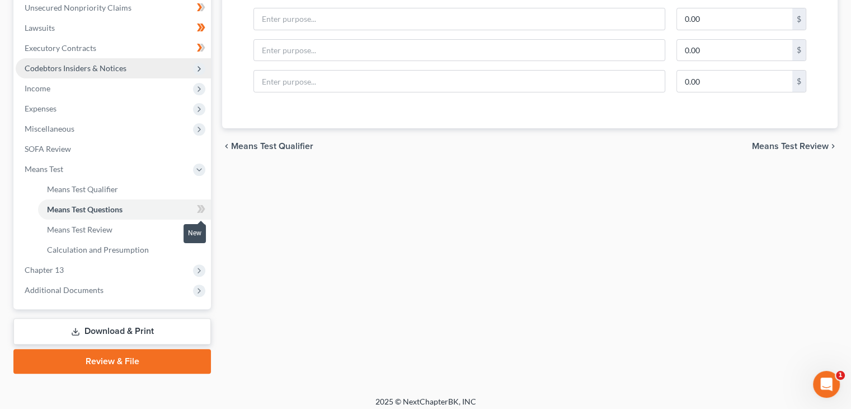
click at [196, 212] on span at bounding box center [201, 210] width 20 height 17
click at [199, 229] on icon at bounding box center [199, 229] width 5 height 8
